Goal: Task Accomplishment & Management: Manage account settings

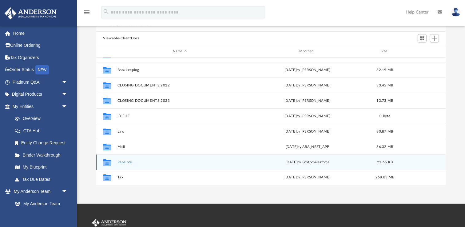
scroll to position [50, 0]
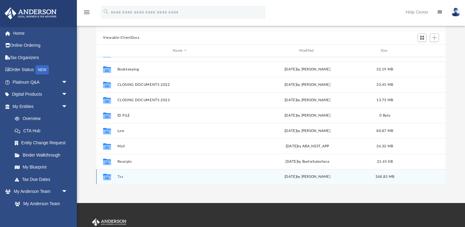
click at [120, 177] on button "Tax" at bounding box center [179, 177] width 125 height 4
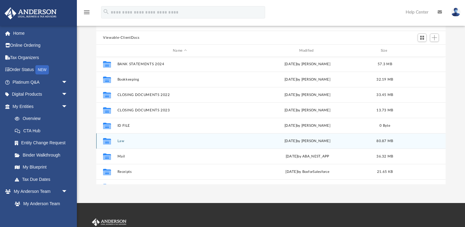
scroll to position [42, 0]
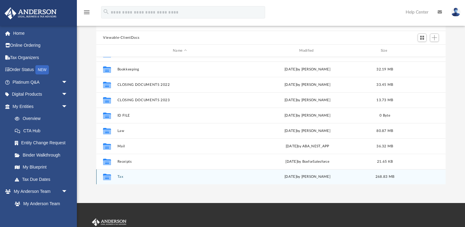
click at [120, 176] on button "Tax" at bounding box center [179, 177] width 125 height 4
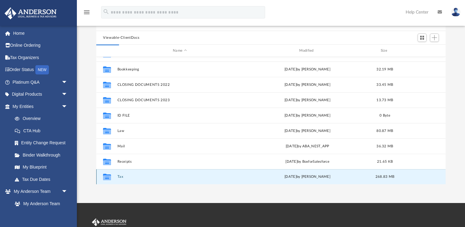
scroll to position [0, 0]
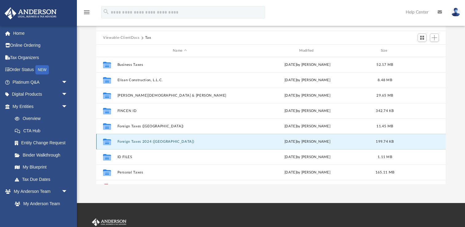
click at [129, 140] on button "Foreign Taxes 2024 (Mexico)" at bounding box center [179, 142] width 125 height 4
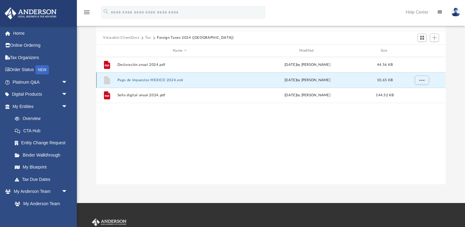
click at [170, 80] on button "Pago de Impuestos MEXICO 2024.eml" at bounding box center [179, 80] width 125 height 4
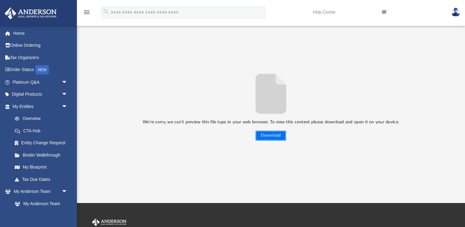
click at [270, 137] on button "Download" at bounding box center [270, 136] width 30 height 10
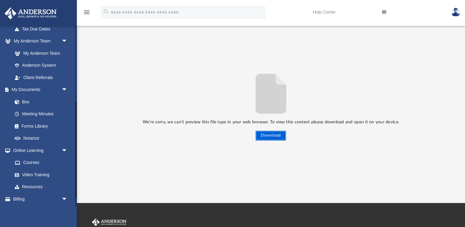
scroll to position [155, 0]
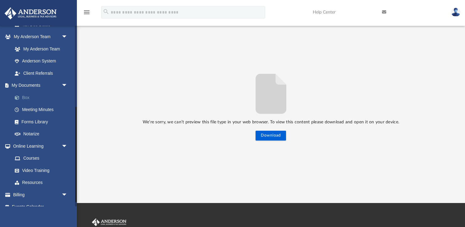
click at [30, 98] on link "Box" at bounding box center [43, 97] width 68 height 12
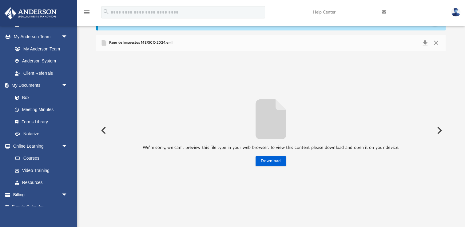
scroll to position [0, 0]
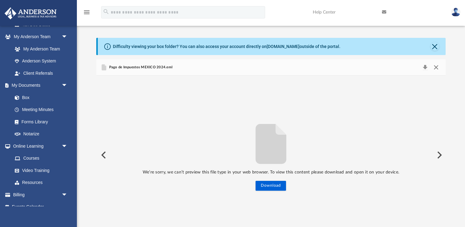
click at [437, 67] on button "Close" at bounding box center [435, 67] width 11 height 9
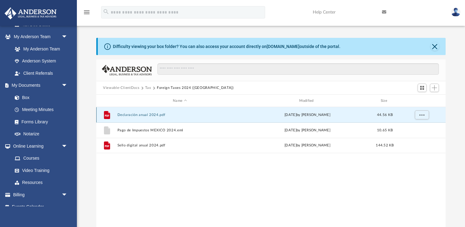
click at [147, 115] on button "Declaración anual 2024.pdf" at bounding box center [179, 115] width 125 height 4
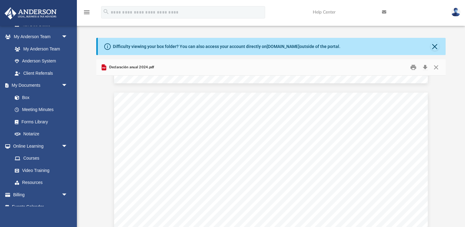
scroll to position [2634, 0]
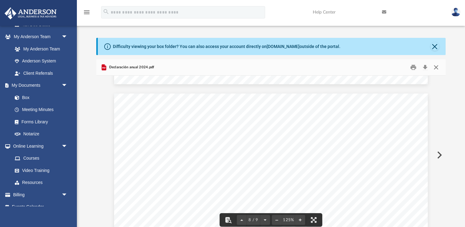
click at [435, 67] on button "Close" at bounding box center [435, 68] width 11 height 10
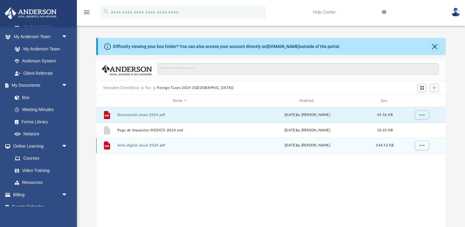
click at [144, 145] on button "Sello digital anual 2024.pdf" at bounding box center [179, 145] width 125 height 4
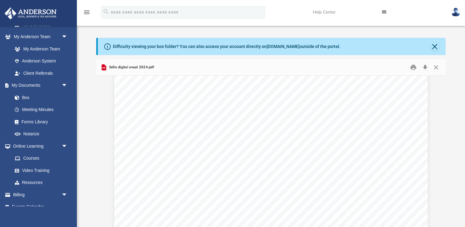
scroll to position [0, 0]
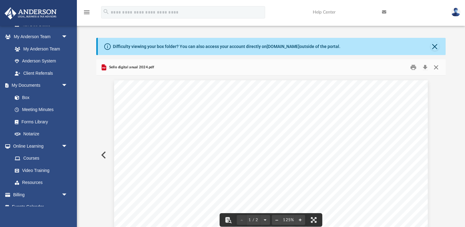
click at [436, 68] on button "Close" at bounding box center [435, 68] width 11 height 10
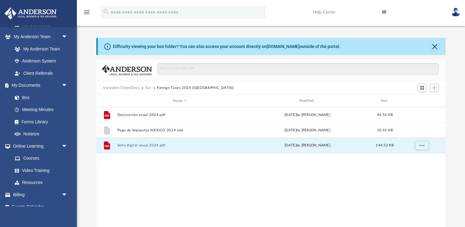
click at [147, 89] on button "Tax" at bounding box center [148, 88] width 6 height 6
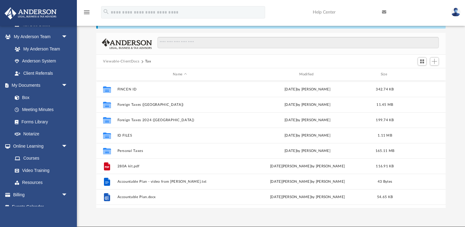
scroll to position [45, 0]
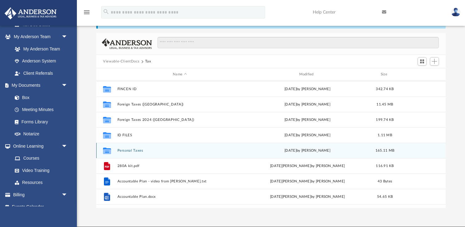
click at [124, 149] on button "Personal Taxes" at bounding box center [179, 150] width 125 height 4
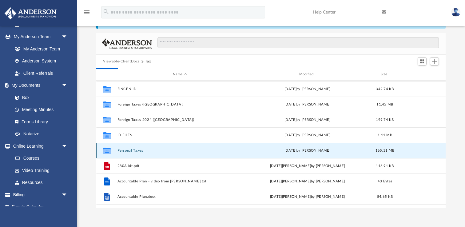
scroll to position [0, 0]
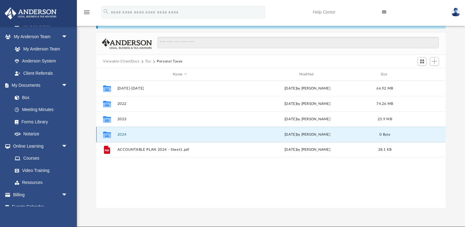
click at [121, 134] on button "2024" at bounding box center [179, 134] width 125 height 4
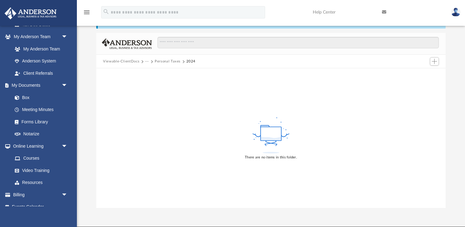
click at [169, 61] on button "Personal Taxes" at bounding box center [168, 62] width 26 height 6
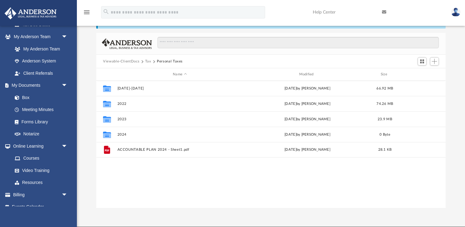
scroll to position [140, 349]
click at [147, 61] on button "Tax" at bounding box center [148, 62] width 6 height 6
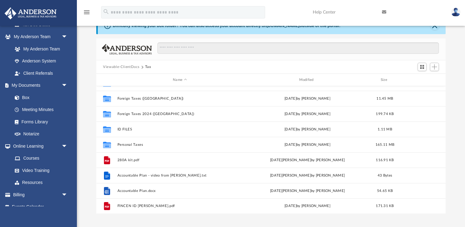
scroll to position [20, 0]
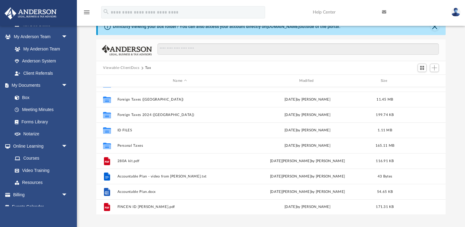
click at [131, 69] on button "Viewable-ClientDocs" at bounding box center [121, 68] width 36 height 6
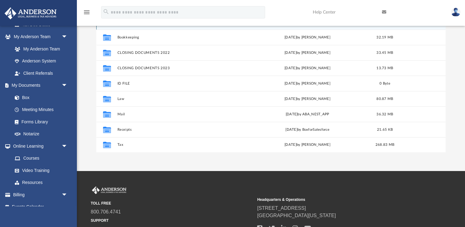
scroll to position [83, 0]
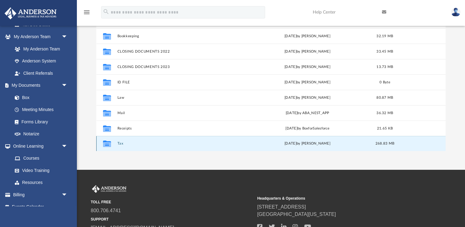
click at [118, 144] on button "Tax" at bounding box center [179, 143] width 125 height 4
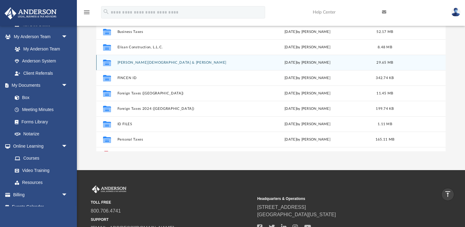
scroll to position [82, 0]
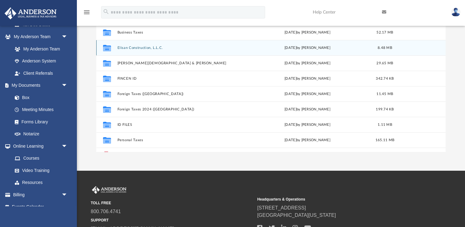
click at [147, 47] on button "Elisan Construction, L.L.C." at bounding box center [179, 48] width 125 height 4
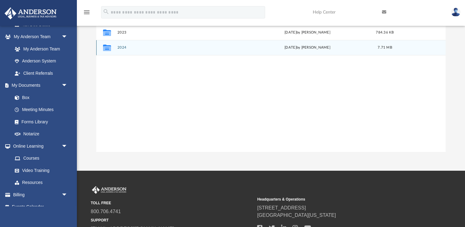
click at [122, 48] on button "2024" at bounding box center [179, 47] width 125 height 4
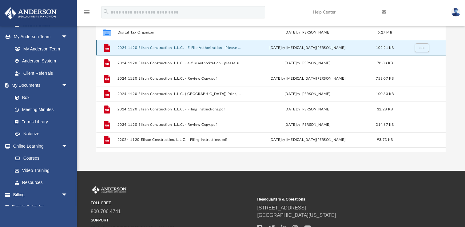
click at [122, 48] on button "2024 1120 Elisan Construction, L.L.C. - E File Authorization - Please Sign.pdf" at bounding box center [179, 48] width 125 height 4
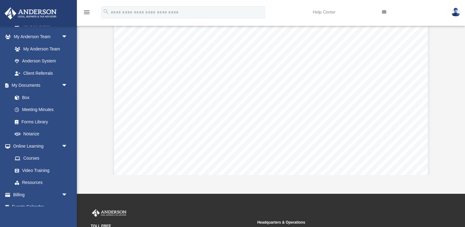
scroll to position [165, 0]
click at [194, 98] on div "For calendar year 2024, or tax year beginning , 2024, ending , 20 410211 12-23-…" at bounding box center [271, 59] width 314 height 406
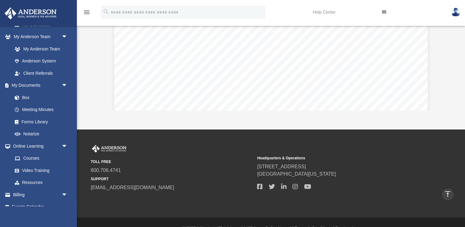
scroll to position [0, 0]
click at [95, 53] on div "Difficulty viewing your box folder? You can also access your account directly o…" at bounding box center [271, 12] width 388 height 196
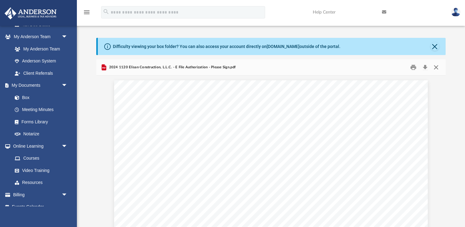
click at [435, 67] on button "Close" at bounding box center [435, 68] width 11 height 10
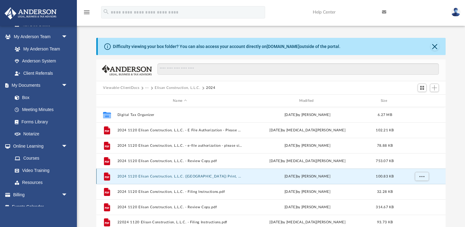
click at [217, 176] on button "2024 1120 Elisan Construction, L.L.C. (TX) Print, Sign, Mail.pdf" at bounding box center [179, 176] width 125 height 4
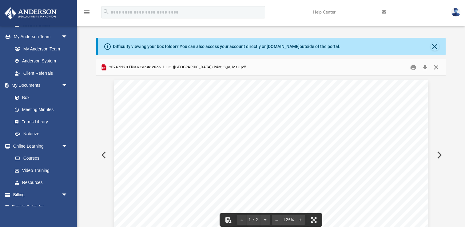
click at [435, 66] on button "Close" at bounding box center [435, 68] width 11 height 10
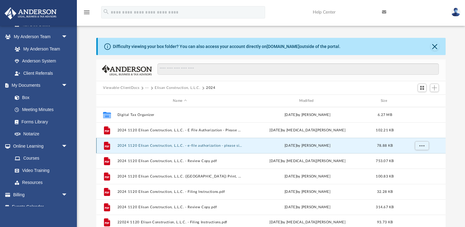
click at [228, 144] on button "2024 1120 Elisan Construction, L.L.C. - e-file authorization - please sign.pdf" at bounding box center [179, 146] width 125 height 4
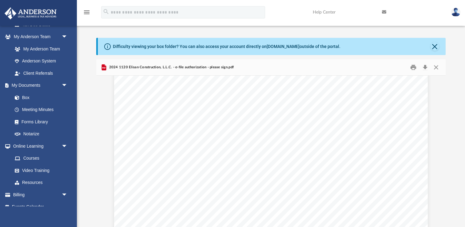
scroll to position [188, 0]
click at [425, 67] on button "Download" at bounding box center [424, 68] width 11 height 10
click at [436, 67] on button "Close" at bounding box center [435, 68] width 11 height 10
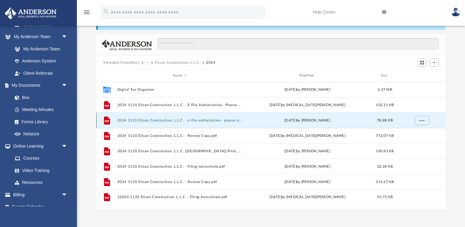
scroll to position [0, 0]
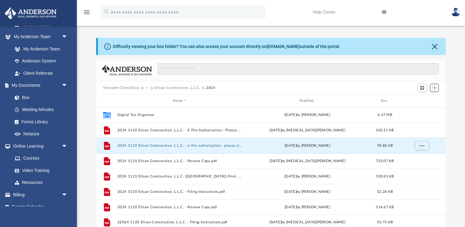
click at [434, 87] on span "Add" at bounding box center [434, 87] width 5 height 5
click at [419, 101] on li "Upload" at bounding box center [426, 100] width 20 height 6
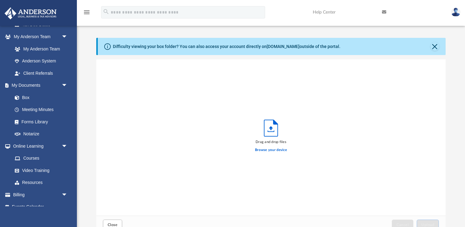
scroll to position [156, 349]
click at [266, 150] on label "Browse your device" at bounding box center [271, 150] width 32 height 6
click at [0, 0] on input "Browse your device" at bounding box center [0, 0] width 0 height 0
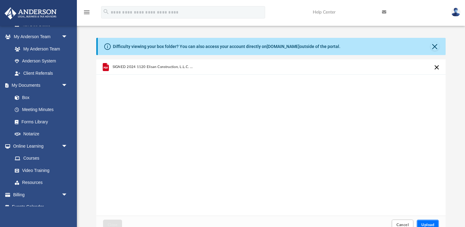
click at [427, 225] on span "Upload" at bounding box center [427, 225] width 13 height 4
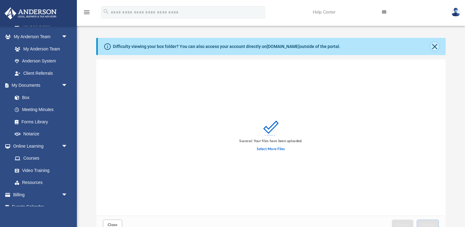
click at [436, 46] on button "Close" at bounding box center [434, 46] width 9 height 9
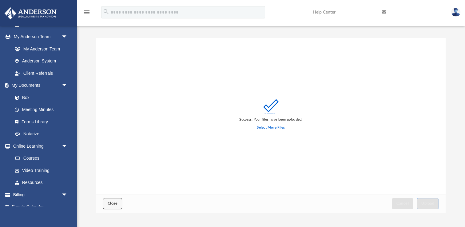
click at [112, 204] on span "Close" at bounding box center [113, 203] width 10 height 4
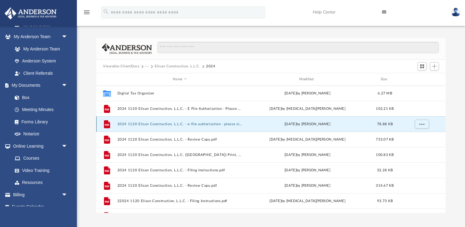
scroll to position [11, 0]
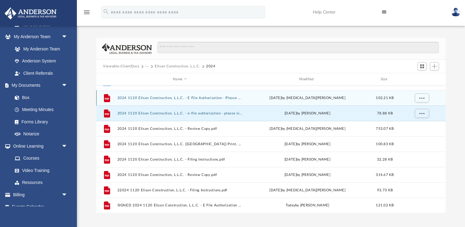
click at [206, 97] on button "2024 1120 Elisan Construction, L.L.C. - E File Authorization - Please Sign.pdf" at bounding box center [179, 98] width 125 height 4
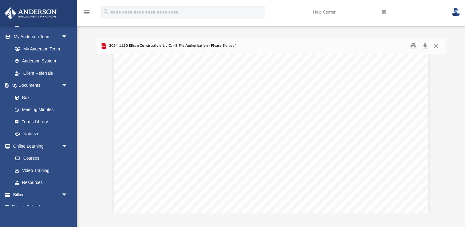
scroll to position [0, 0]
click at [437, 45] on button "Close" at bounding box center [435, 46] width 11 height 10
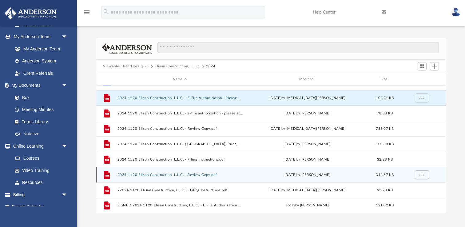
scroll to position [8, 0]
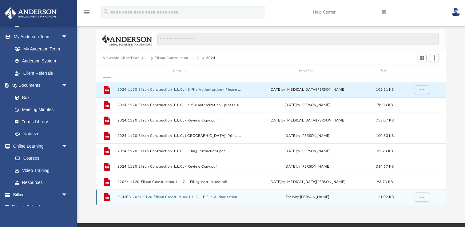
click at [179, 196] on button "SIGNED 2024 1120 Elisan Construction, L.L.C. - E File Authorization - Please Si…" at bounding box center [179, 197] width 125 height 4
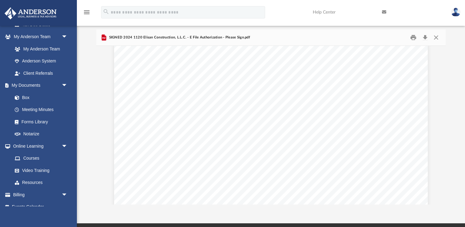
scroll to position [0, 0]
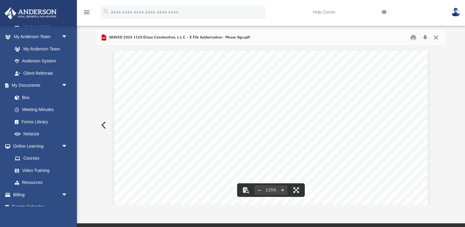
click at [435, 37] on button "Close" at bounding box center [435, 38] width 11 height 10
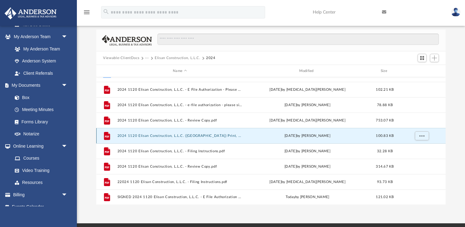
click at [156, 136] on button "2024 1120 Elisan Construction, L.L.C. (TX) Print, Sign, Mail.pdf" at bounding box center [179, 136] width 125 height 4
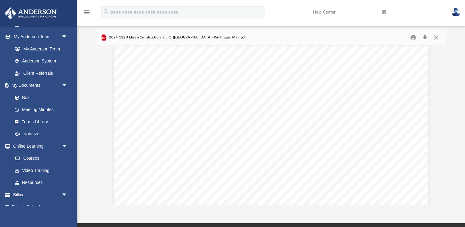
scroll to position [671, 0]
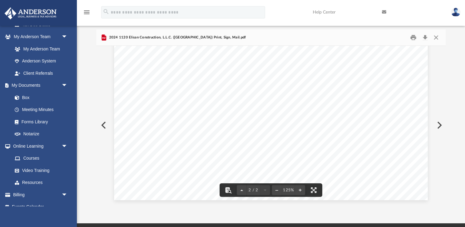
click at [424, 35] on button "Download" at bounding box center [424, 38] width 11 height 10
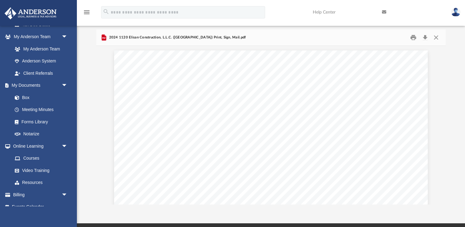
scroll to position [0, 0]
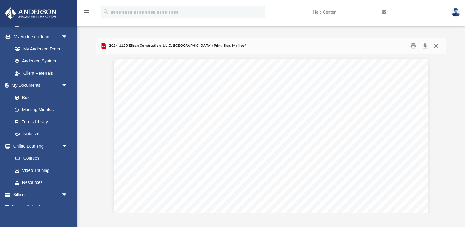
click at [436, 46] on button "Close" at bounding box center [435, 46] width 11 height 10
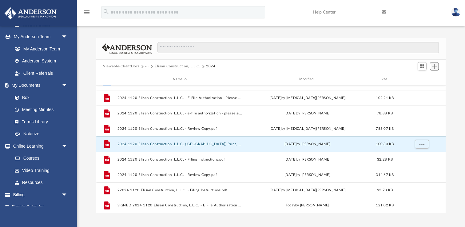
click at [435, 65] on span "Add" at bounding box center [434, 66] width 5 height 5
click at [424, 78] on li "Upload" at bounding box center [426, 78] width 20 height 6
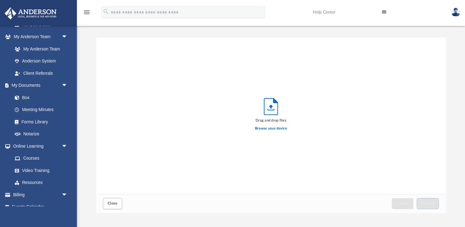
scroll to position [156, 349]
click at [268, 129] on label "Browse your device" at bounding box center [271, 129] width 32 height 6
click at [0, 0] on input "Browse your device" at bounding box center [0, 0] width 0 height 0
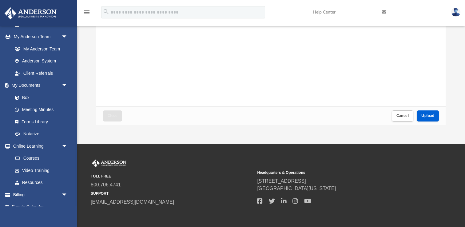
scroll to position [96, 0]
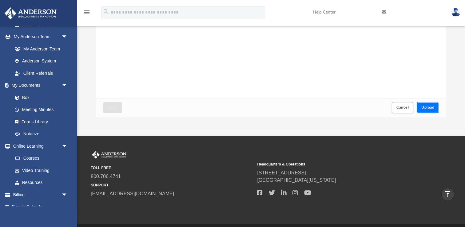
click at [427, 107] on span "Upload" at bounding box center [427, 107] width 13 height 4
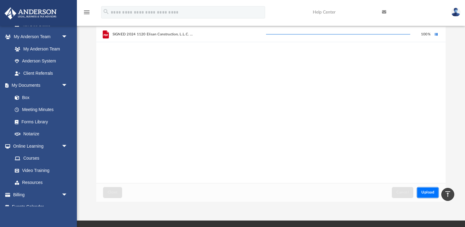
scroll to position [0, 0]
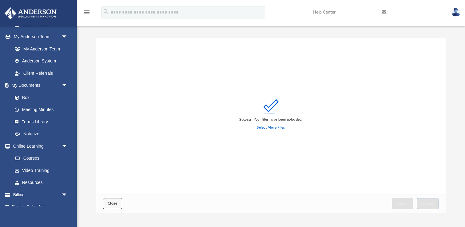
click at [112, 202] on span "Close" at bounding box center [113, 203] width 10 height 4
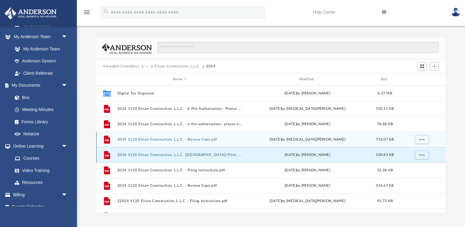
scroll to position [26, 0]
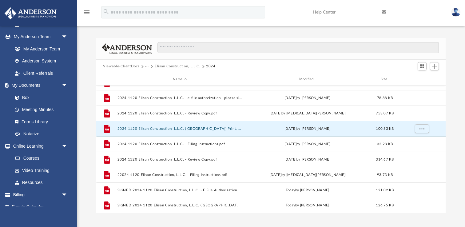
click at [146, 66] on button "···" at bounding box center [147, 67] width 4 height 6
click at [151, 77] on li "Tax" at bounding box center [151, 77] width 6 height 6
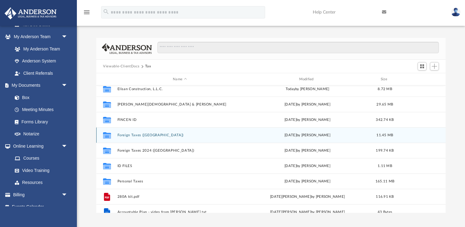
scroll to position [57, 0]
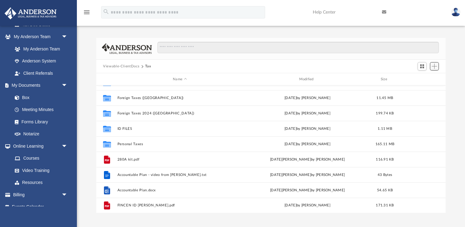
click at [437, 67] on span "Add" at bounding box center [434, 66] width 5 height 5
click at [425, 88] on li "New Folder" at bounding box center [426, 88] width 20 height 6
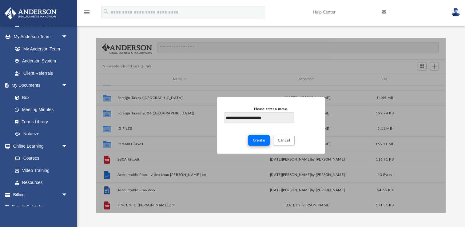
type input "**********"
click at [261, 142] on span "Create" at bounding box center [259, 140] width 13 height 4
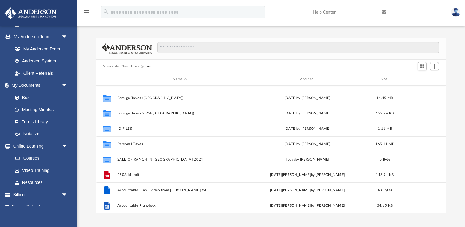
scroll to position [72, 0]
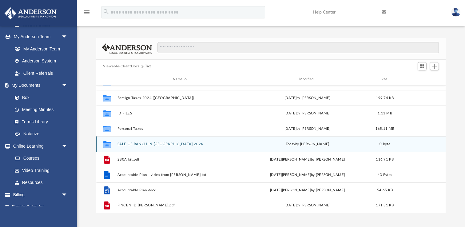
click at [158, 144] on button "SALE OF RANCH IN MEXICO 2024" at bounding box center [179, 144] width 125 height 4
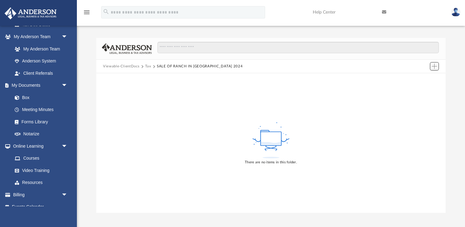
click at [436, 65] on span "Add" at bounding box center [434, 66] width 5 height 5
click at [423, 80] on li "Upload" at bounding box center [426, 78] width 20 height 6
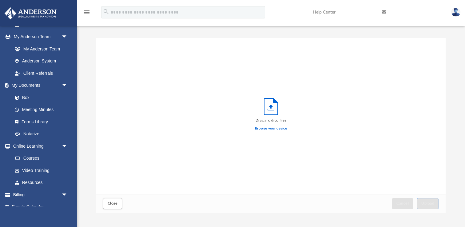
scroll to position [156, 349]
click at [258, 129] on label "Browse your device" at bounding box center [271, 129] width 32 height 6
click at [0, 0] on input "Browse your device" at bounding box center [0, 0] width 0 height 0
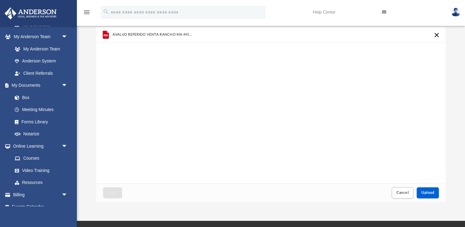
scroll to position [11, 0]
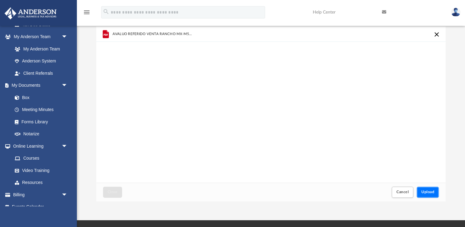
click at [425, 193] on span "Upload" at bounding box center [427, 192] width 13 height 4
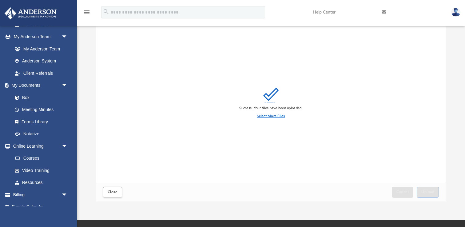
click at [272, 114] on label "Select More Files" at bounding box center [271, 116] width 28 height 6
click at [0, 0] on input "Select More Files" at bounding box center [0, 0] width 0 height 0
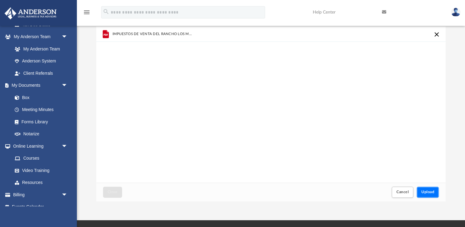
click at [428, 191] on span "Upload" at bounding box center [427, 192] width 13 height 4
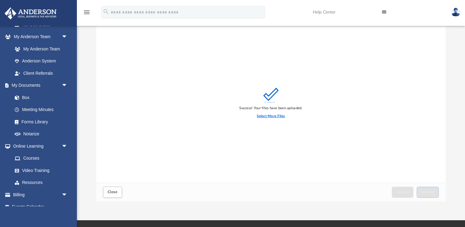
click at [264, 116] on label "Select More Files" at bounding box center [271, 116] width 28 height 6
click at [0, 0] on input "Select More Files" at bounding box center [0, 0] width 0 height 0
click at [279, 116] on label "Select More Files" at bounding box center [271, 116] width 28 height 6
click at [0, 0] on input "Select More Files" at bounding box center [0, 0] width 0 height 0
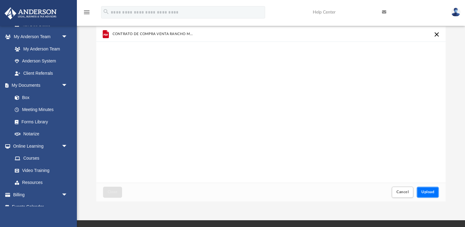
click at [431, 191] on span "Upload" at bounding box center [427, 192] width 13 height 4
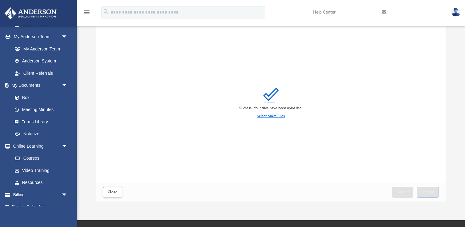
click at [273, 117] on label "Select More Files" at bounding box center [271, 116] width 28 height 6
click at [0, 0] on input "Select More Files" at bounding box center [0, 0] width 0 height 0
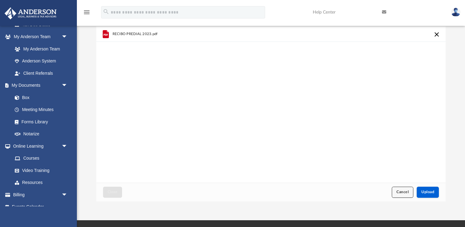
click at [403, 192] on span "Cancel" at bounding box center [402, 192] width 12 height 4
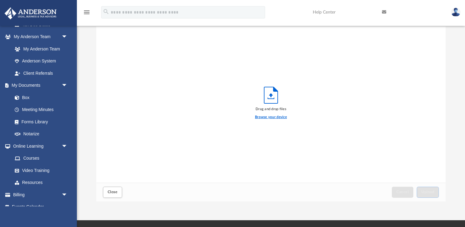
click at [279, 116] on label "Browse your device" at bounding box center [271, 117] width 32 height 6
click at [0, 0] on input "Browse your device" at bounding box center [0, 0] width 0 height 0
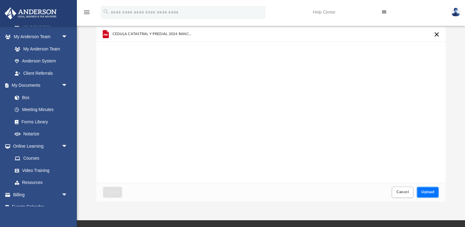
click at [430, 192] on span "Upload" at bounding box center [427, 192] width 13 height 4
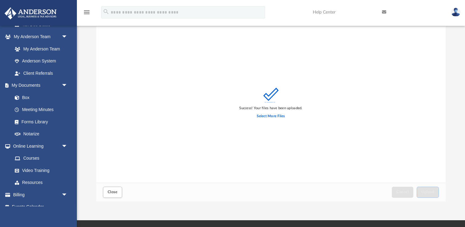
scroll to position [0, 0]
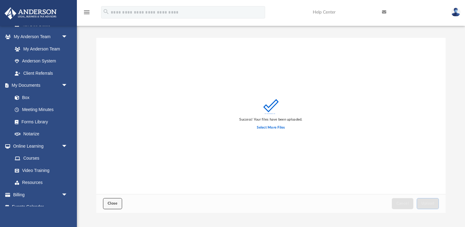
click at [114, 200] on button "Close" at bounding box center [112, 203] width 19 height 11
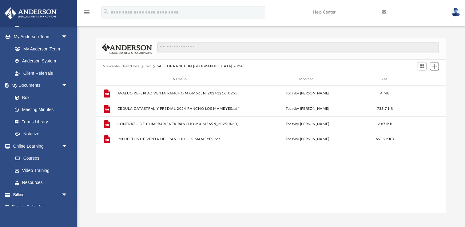
scroll to position [140, 349]
click at [436, 66] on span "Add" at bounding box center [434, 66] width 5 height 5
click at [420, 88] on li "New Folder" at bounding box center [426, 88] width 20 height 6
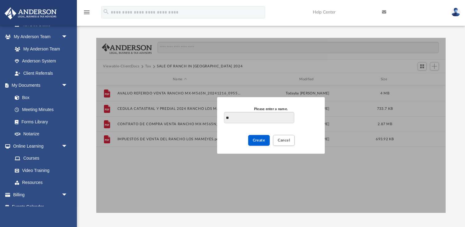
type input "*"
type input "********"
click at [281, 140] on span "Cancel" at bounding box center [284, 140] width 12 height 4
